Goal: Navigation & Orientation: Find specific page/section

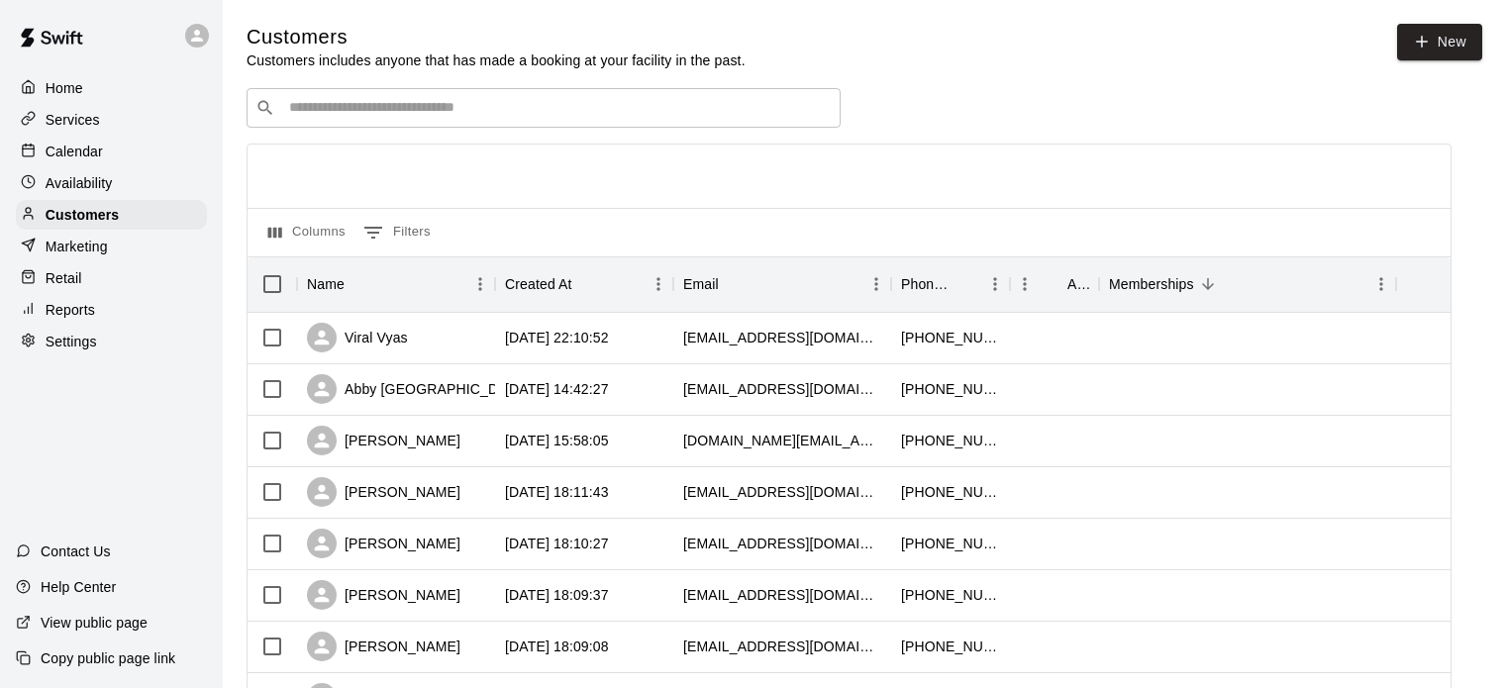
scroll to position [99, 0]
click at [1171, 303] on div "Memberships" at bounding box center [1151, 283] width 85 height 55
click at [1332, 97] on div "​ ​" at bounding box center [849, 108] width 1205 height 40
click at [99, 88] on div "Home" at bounding box center [111, 88] width 191 height 30
